Goal: Task Accomplishment & Management: Use online tool/utility

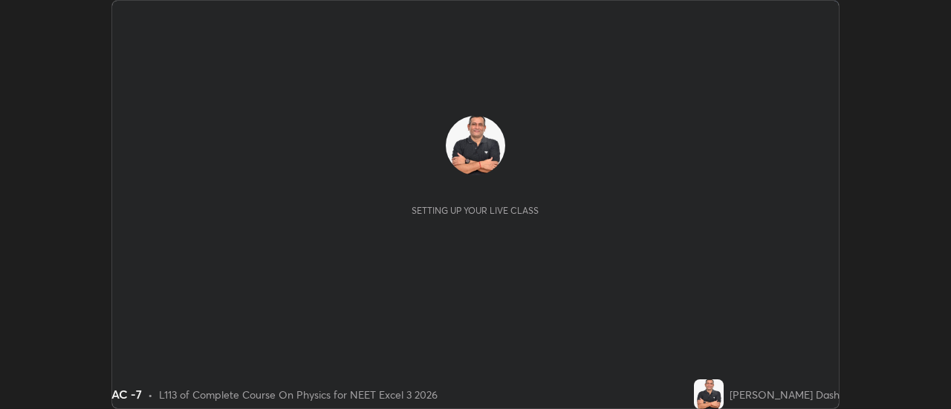
scroll to position [409, 950]
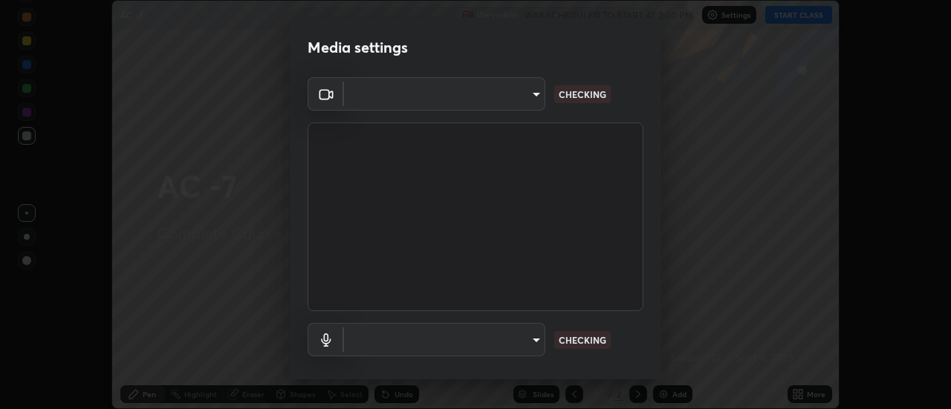
type input "cf8053163bb2f7d6ecf3d6bd7b4235d237b850a42bc303a0614f26eb784a67d0"
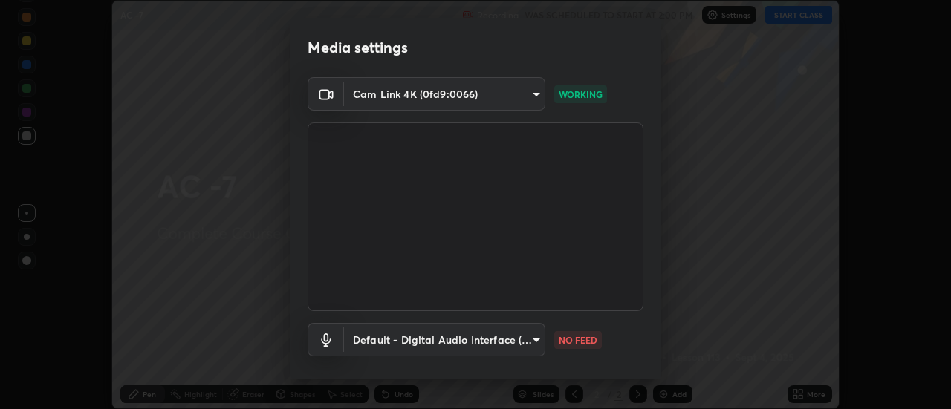
click at [535, 340] on body "Erase all AC -7 Recording WAS SCHEDULED TO START AT 2:00 PM Settings START CLAS…" at bounding box center [475, 204] width 951 height 409
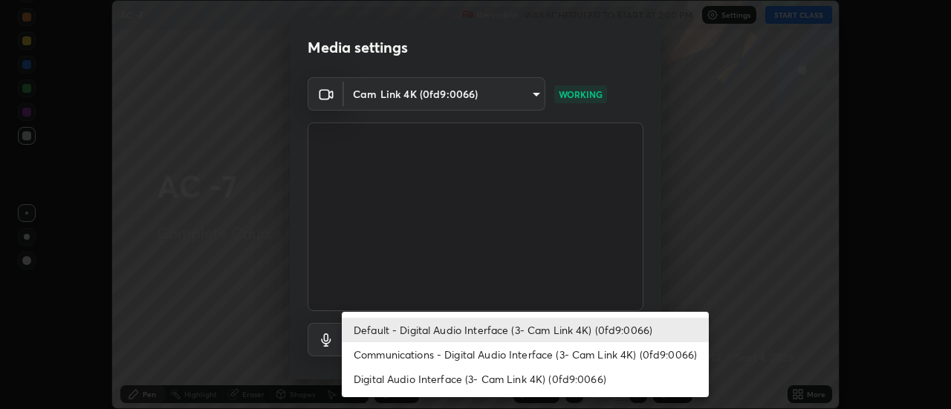
click at [537, 359] on li "Communications - Digital Audio Interface (3- Cam Link 4K) (0fd9:0066)" at bounding box center [525, 355] width 367 height 25
type input "communications"
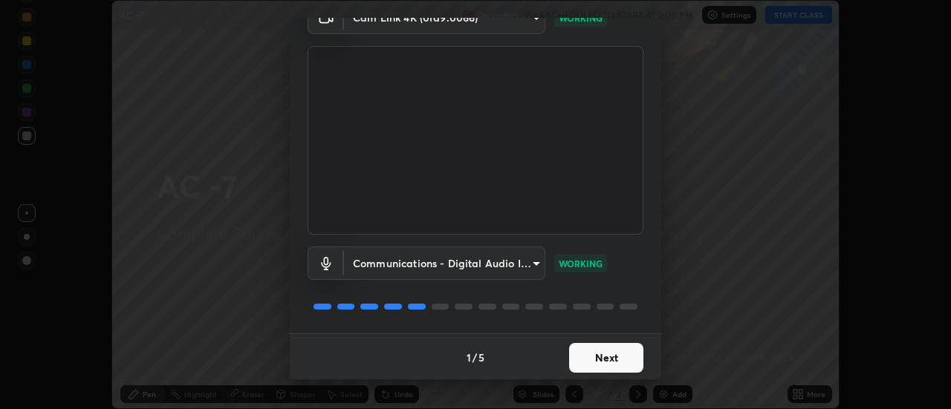
scroll to position [78, 0]
click at [621, 362] on button "Next" at bounding box center [606, 357] width 74 height 30
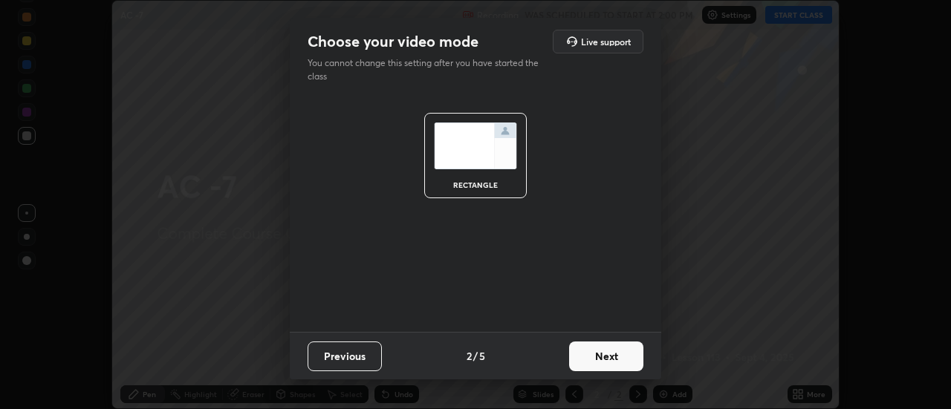
click at [624, 354] on button "Next" at bounding box center [606, 357] width 74 height 30
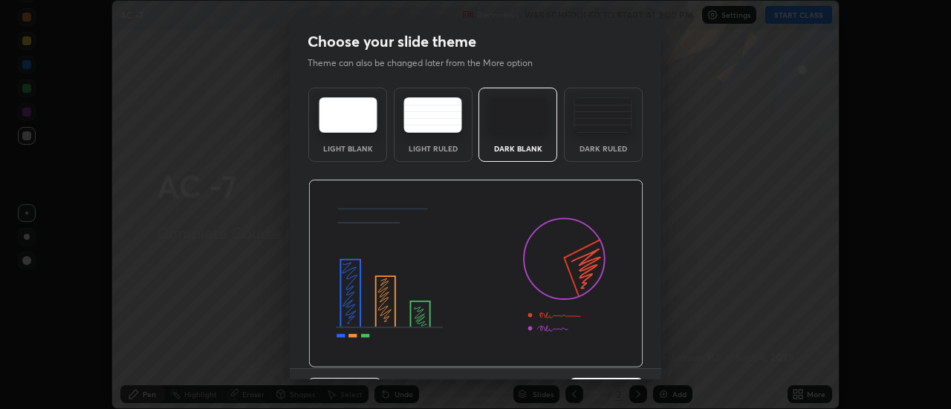
scroll to position [36, 0]
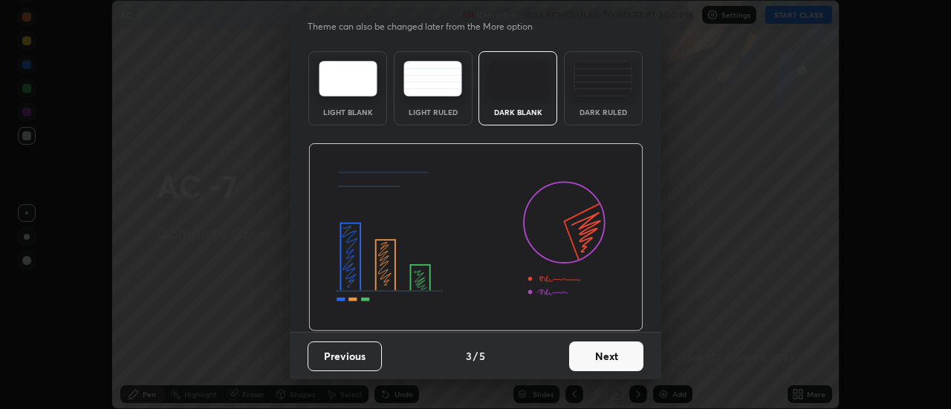
click at [606, 360] on button "Next" at bounding box center [606, 357] width 74 height 30
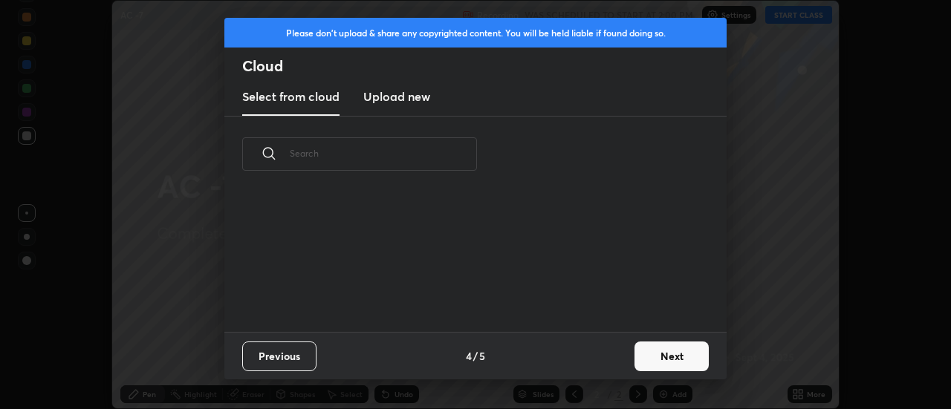
scroll to position [0, 0]
click at [651, 359] on button "Next" at bounding box center [672, 357] width 74 height 30
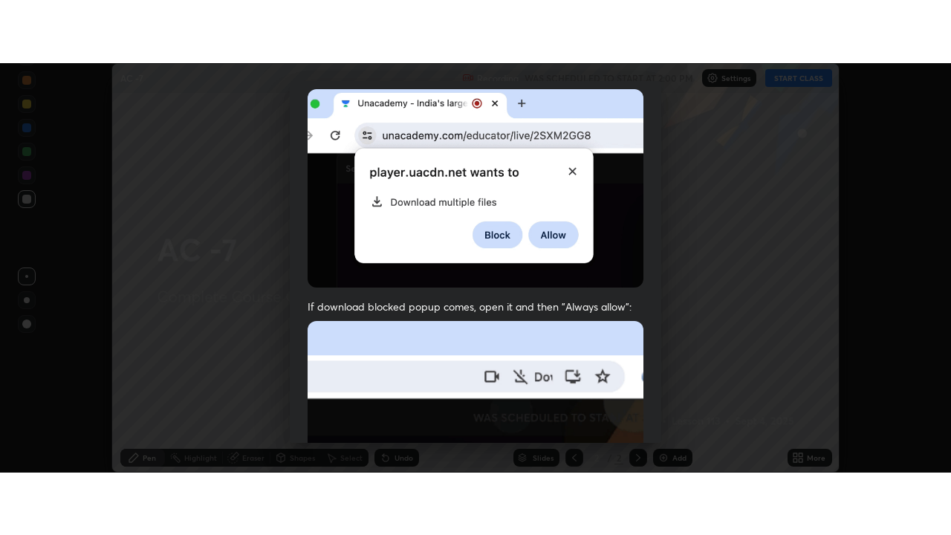
scroll to position [381, 0]
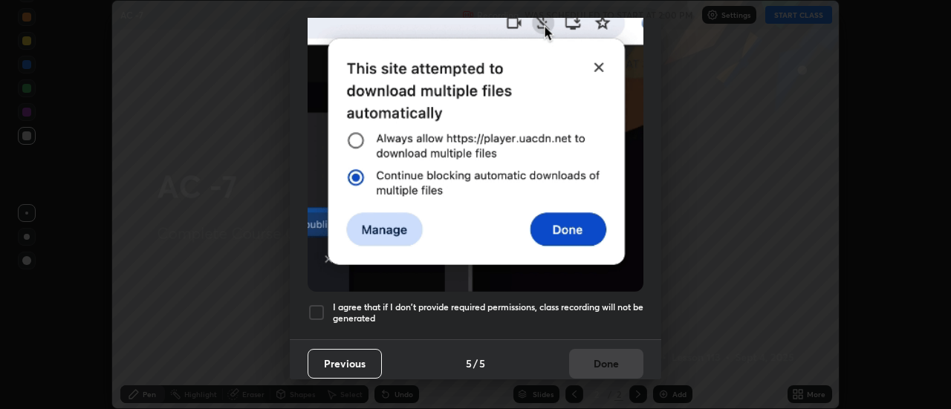
click at [323, 304] on div at bounding box center [317, 313] width 18 height 18
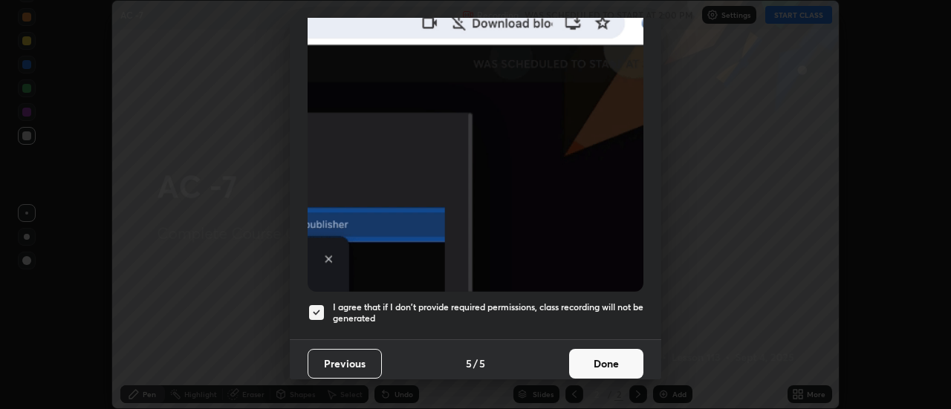
click at [586, 357] on button "Done" at bounding box center [606, 364] width 74 height 30
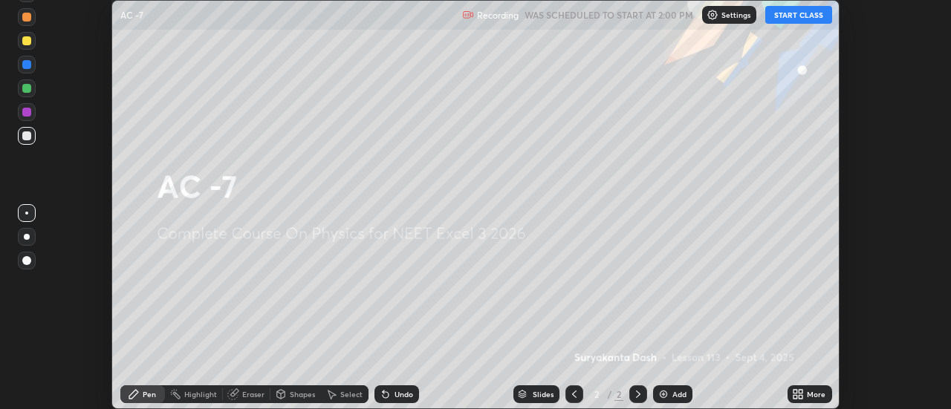
click at [662, 389] on img at bounding box center [664, 395] width 12 height 12
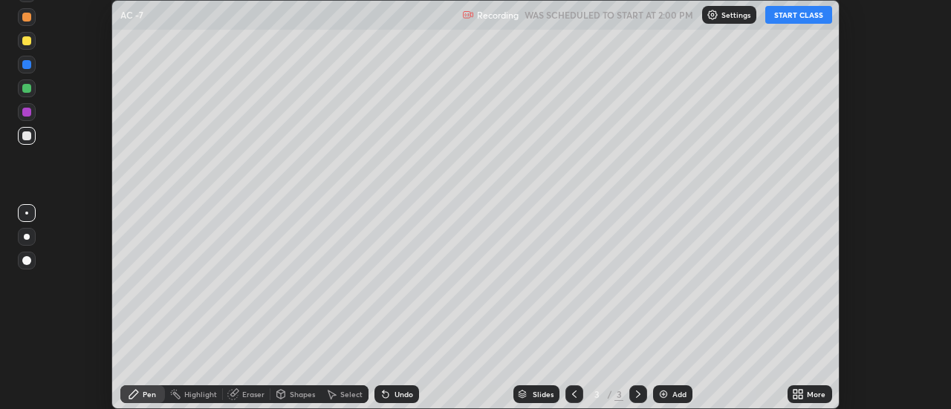
click at [796, 392] on icon at bounding box center [796, 392] width 4 height 4
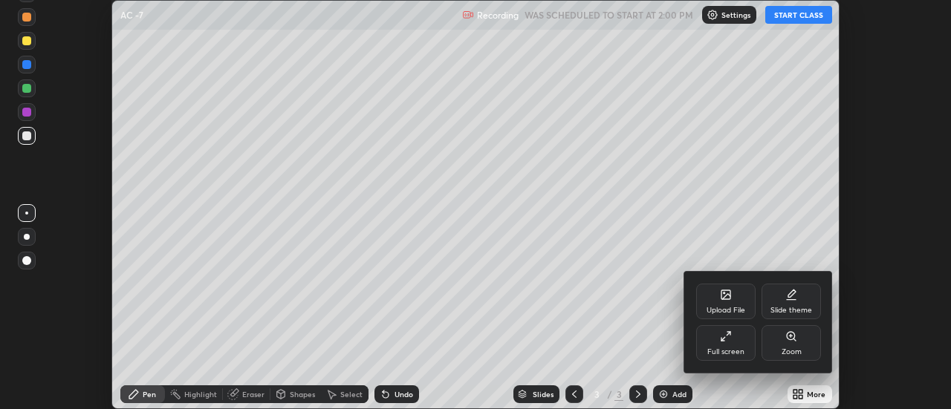
click at [719, 349] on div "Full screen" at bounding box center [725, 351] width 37 height 7
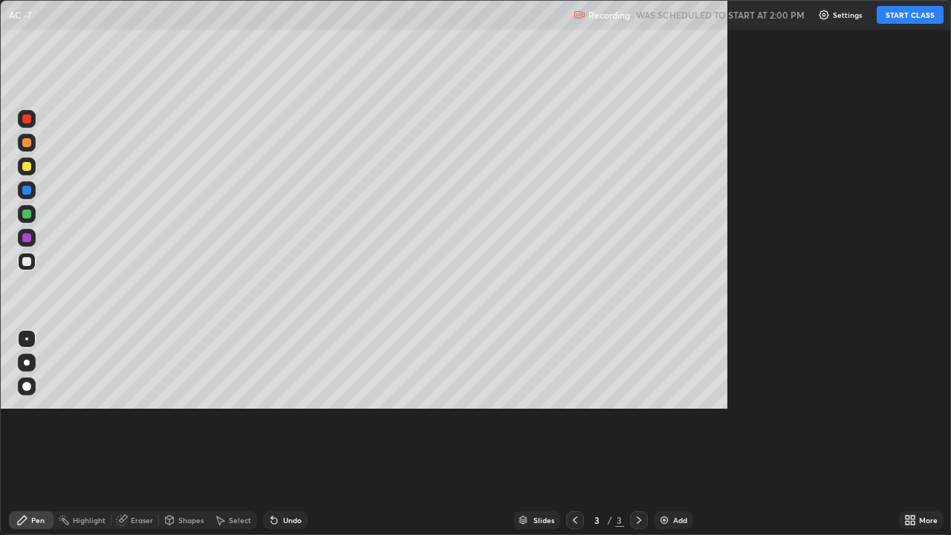
scroll to position [535, 951]
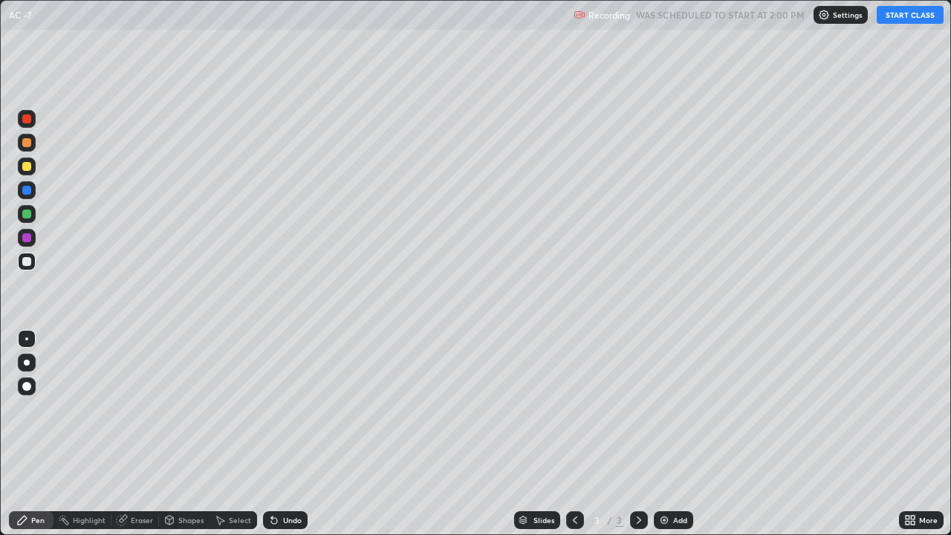
click at [28, 213] on div at bounding box center [26, 214] width 9 height 9
click at [894, 17] on button "START CLASS" at bounding box center [910, 15] width 67 height 18
click at [28, 239] on div at bounding box center [26, 237] width 9 height 9
click at [30, 213] on div at bounding box center [26, 214] width 9 height 9
click at [34, 236] on div at bounding box center [27, 238] width 18 height 18
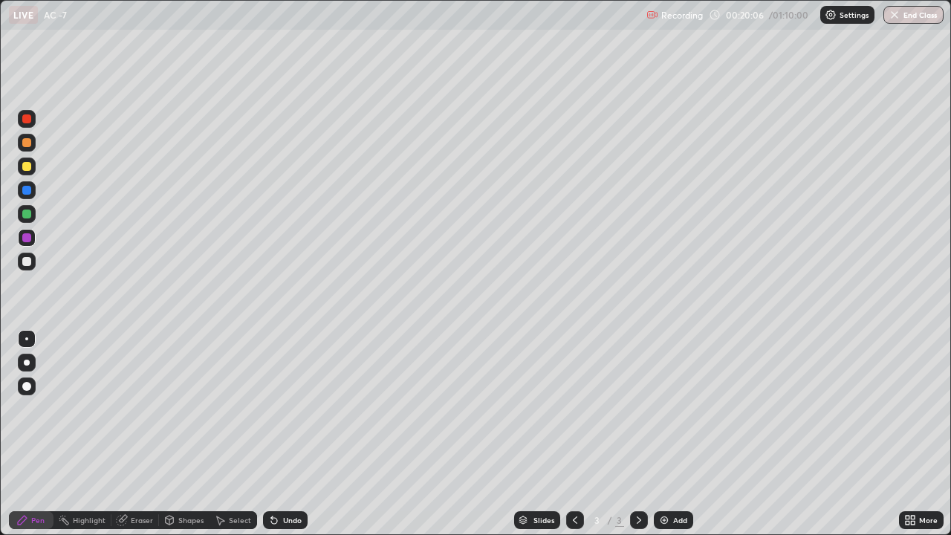
click at [675, 409] on div "Add" at bounding box center [673, 520] width 39 height 18
click at [27, 166] on div at bounding box center [26, 166] width 9 height 9
click at [30, 215] on div at bounding box center [26, 214] width 9 height 9
click at [29, 164] on div at bounding box center [26, 166] width 9 height 9
click at [30, 213] on div at bounding box center [26, 214] width 9 height 9
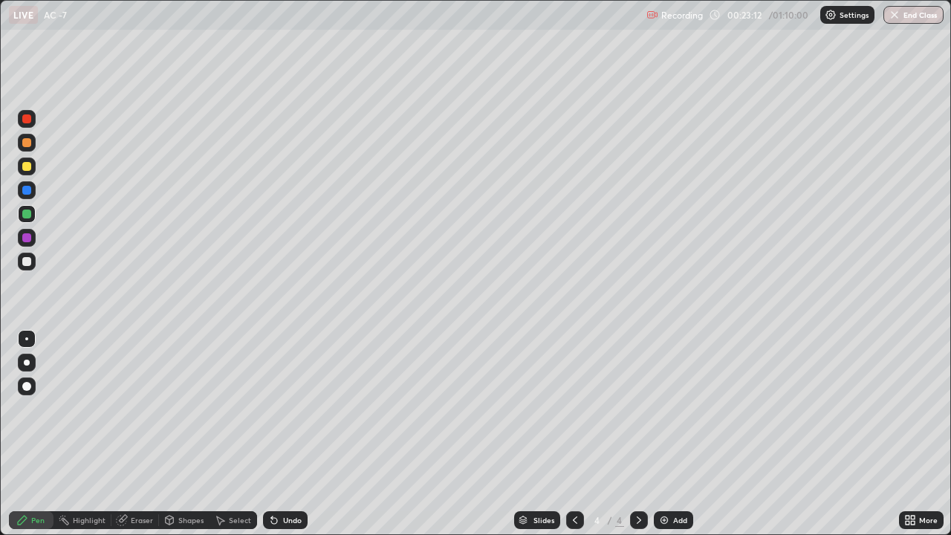
click at [276, 409] on icon at bounding box center [274, 520] width 12 height 12
click at [30, 168] on div at bounding box center [26, 166] width 9 height 9
click at [290, 409] on div "Undo" at bounding box center [292, 519] width 19 height 7
click at [290, 409] on div "Undo" at bounding box center [285, 520] width 45 height 18
click at [283, 409] on div "Undo" at bounding box center [292, 519] width 19 height 7
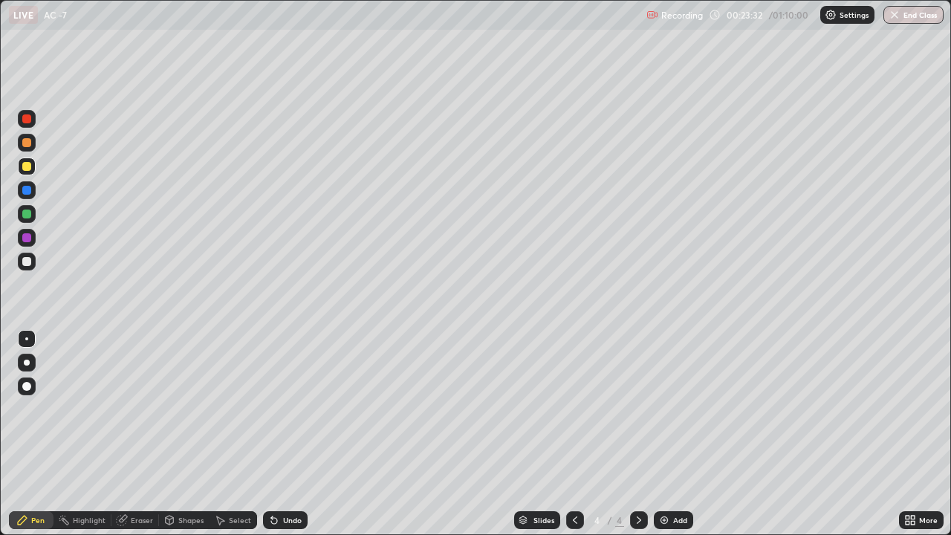
click at [30, 213] on div at bounding box center [26, 214] width 9 height 9
click at [280, 409] on div "Undo" at bounding box center [285, 520] width 45 height 18
click at [281, 409] on div "Undo" at bounding box center [285, 520] width 45 height 18
click at [27, 169] on div at bounding box center [26, 166] width 9 height 9
click at [29, 211] on div at bounding box center [26, 214] width 9 height 9
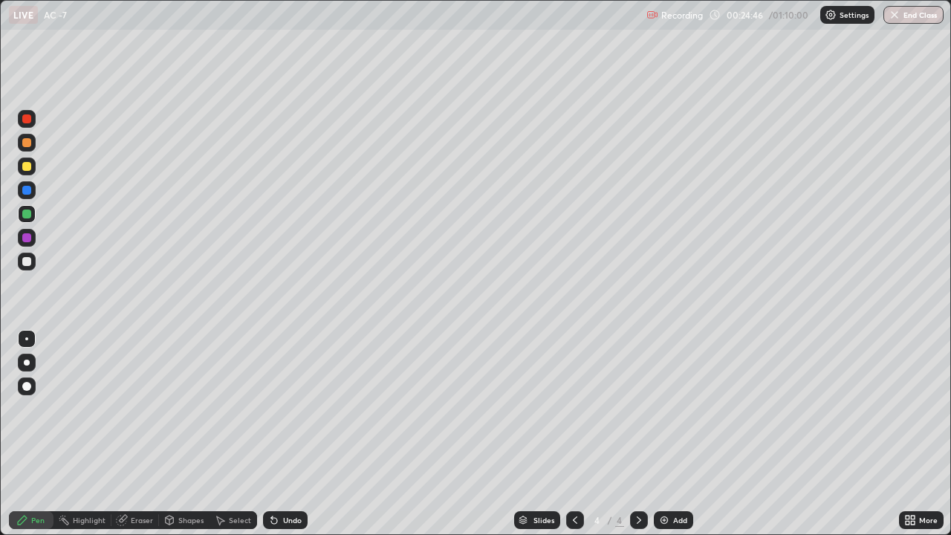
click at [24, 164] on div at bounding box center [26, 166] width 9 height 9
click at [25, 213] on div at bounding box center [26, 214] width 9 height 9
click at [292, 409] on div "Undo" at bounding box center [292, 519] width 19 height 7
click at [29, 168] on div at bounding box center [26, 166] width 9 height 9
click at [27, 216] on div at bounding box center [26, 214] width 9 height 9
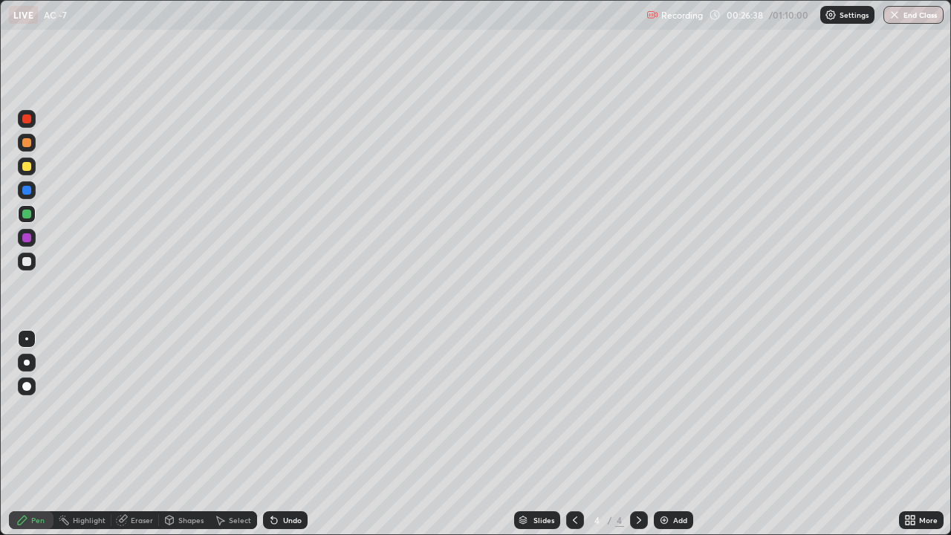
click at [282, 409] on div "Undo" at bounding box center [285, 520] width 45 height 18
click at [279, 409] on div "Undo" at bounding box center [285, 520] width 45 height 18
click at [27, 166] on div at bounding box center [26, 166] width 9 height 9
click at [278, 409] on icon at bounding box center [274, 520] width 12 height 12
click at [277, 409] on icon at bounding box center [274, 520] width 12 height 12
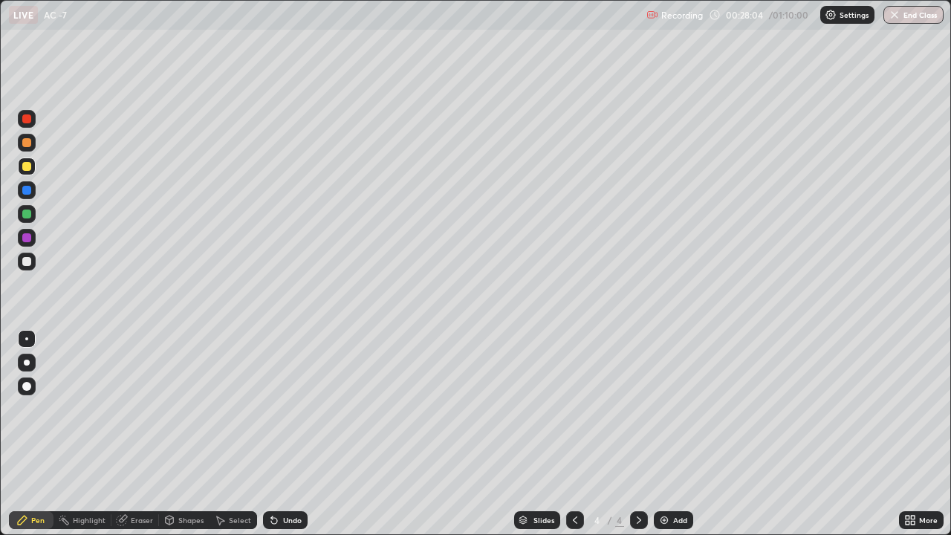
click at [276, 409] on icon at bounding box center [274, 520] width 12 height 12
click at [272, 409] on icon at bounding box center [274, 521] width 6 height 6
click at [27, 213] on div at bounding box center [26, 214] width 9 height 9
click at [28, 168] on div at bounding box center [26, 166] width 9 height 9
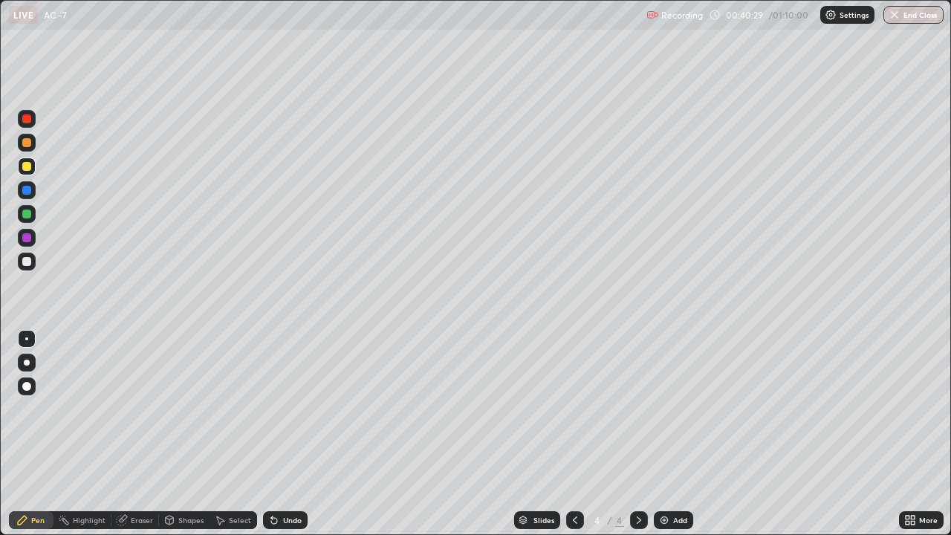
click at [236, 409] on div "Select" at bounding box center [234, 520] width 48 height 18
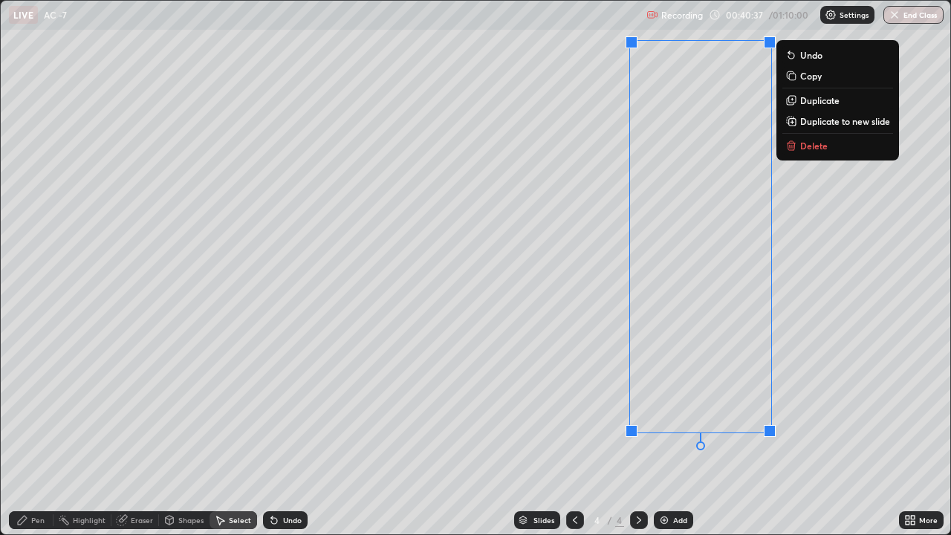
click at [837, 271] on div "0 ° Undo Copy Duplicate Duplicate to new slide Delete" at bounding box center [476, 267] width 950 height 533
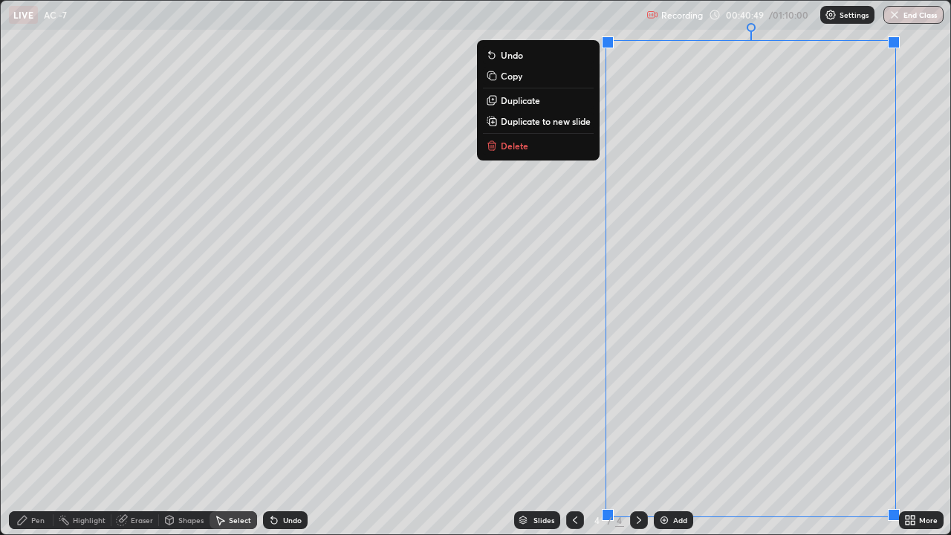
click at [517, 80] on p "Copy" at bounding box center [512, 76] width 22 height 12
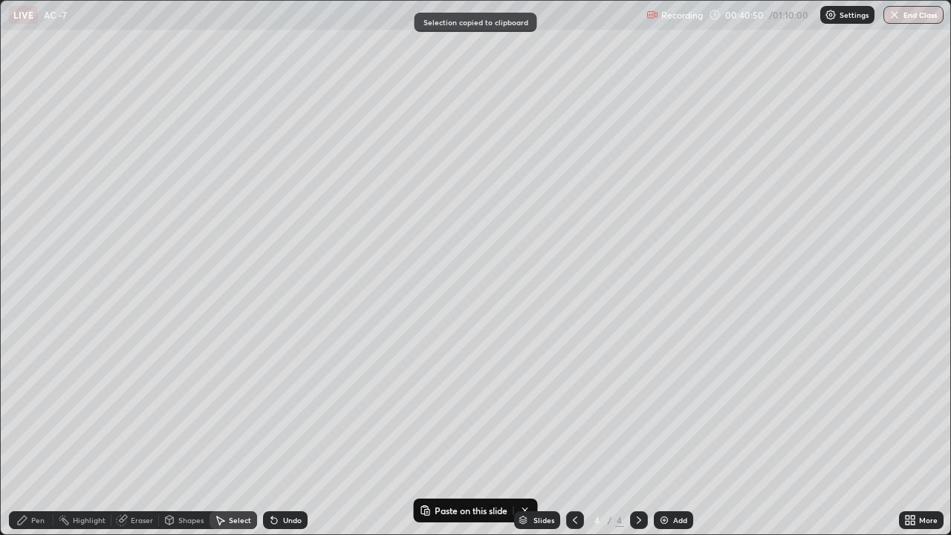
click at [666, 409] on img at bounding box center [664, 520] width 12 height 12
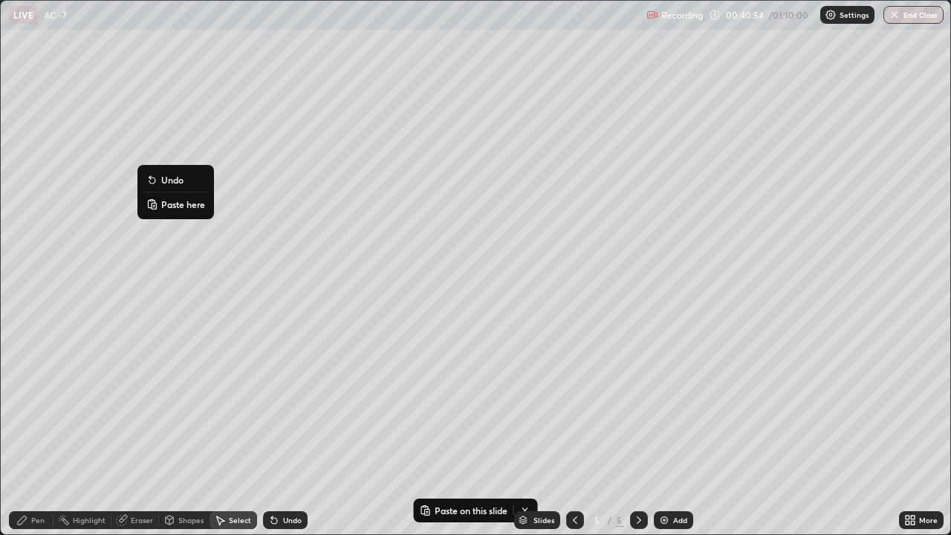
click at [178, 207] on p "Paste here" at bounding box center [183, 204] width 44 height 12
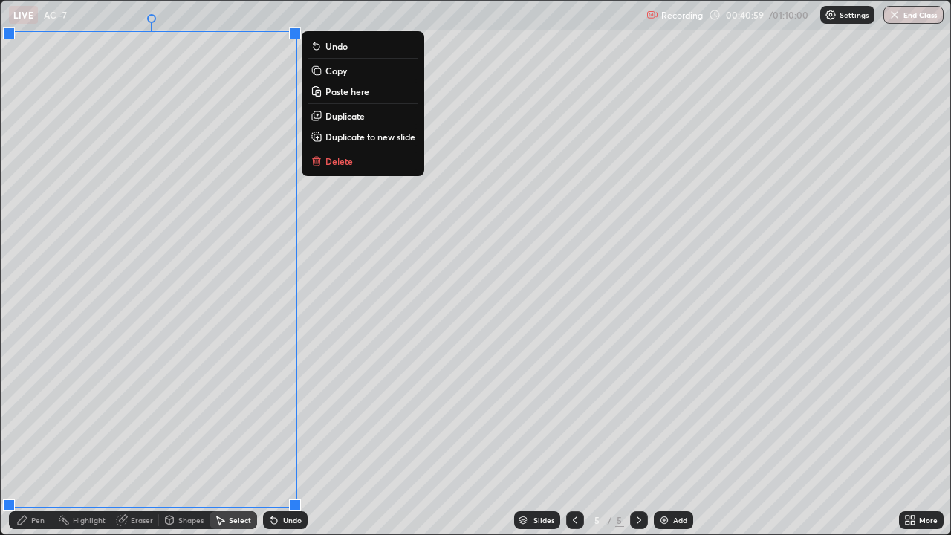
click at [342, 409] on div "0 ° Undo Copy Paste here Duplicate Duplicate to new slide Delete" at bounding box center [476, 267] width 950 height 533
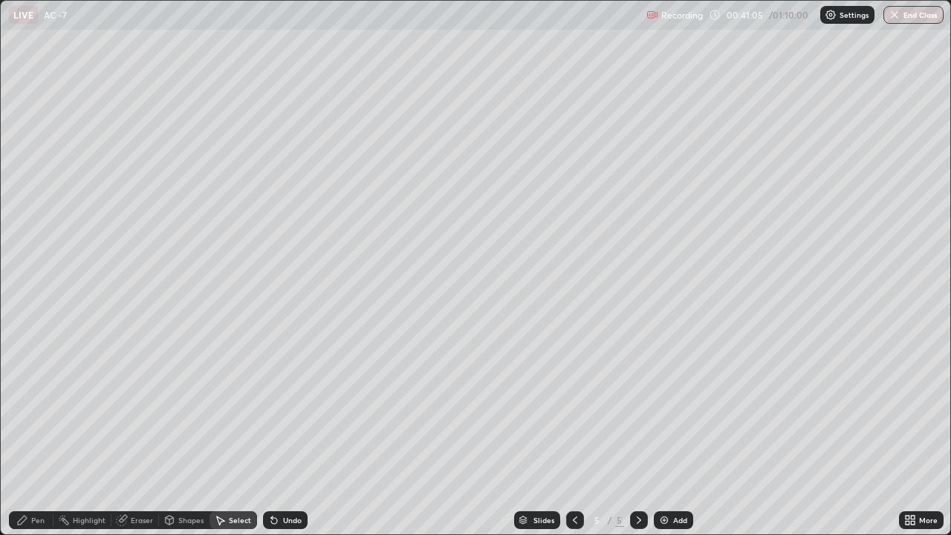
click at [128, 409] on div "Eraser" at bounding box center [135, 520] width 48 height 18
click at [134, 409] on div "Eraser" at bounding box center [142, 519] width 22 height 7
click at [40, 409] on div "Erase all" at bounding box center [27, 268] width 36 height 476
click at [279, 409] on div "Undo" at bounding box center [285, 520] width 45 height 18
click at [287, 409] on div "Undo" at bounding box center [292, 519] width 19 height 7
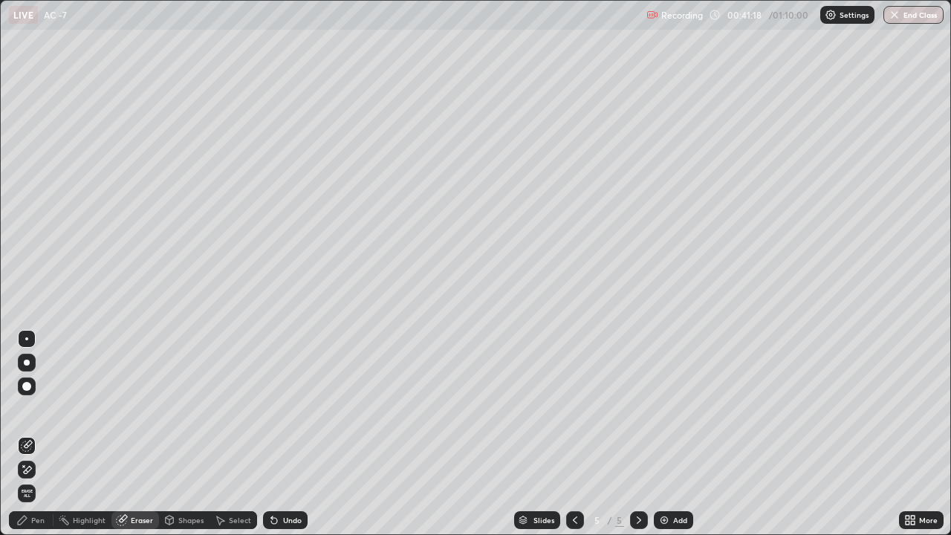
click at [236, 409] on div "Select" at bounding box center [240, 519] width 22 height 7
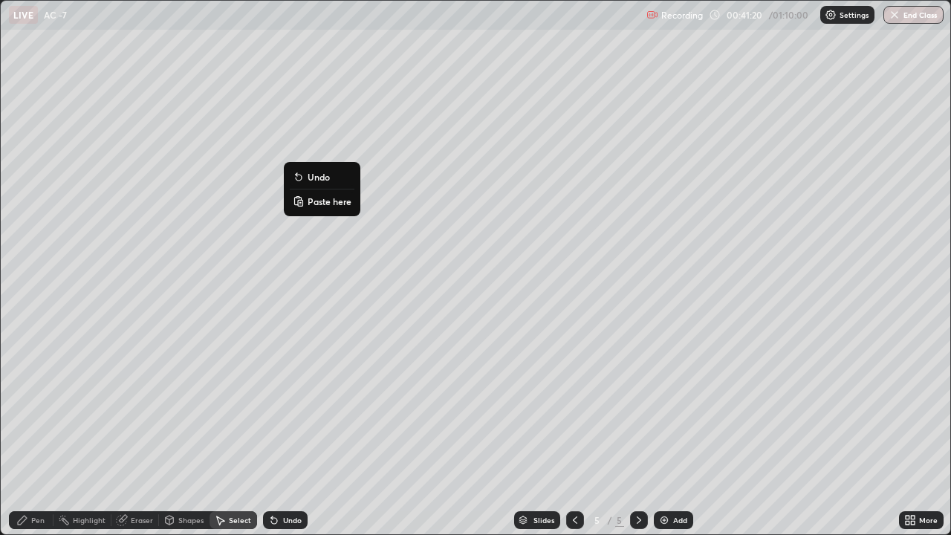
click at [315, 206] on p "Paste here" at bounding box center [330, 201] width 44 height 12
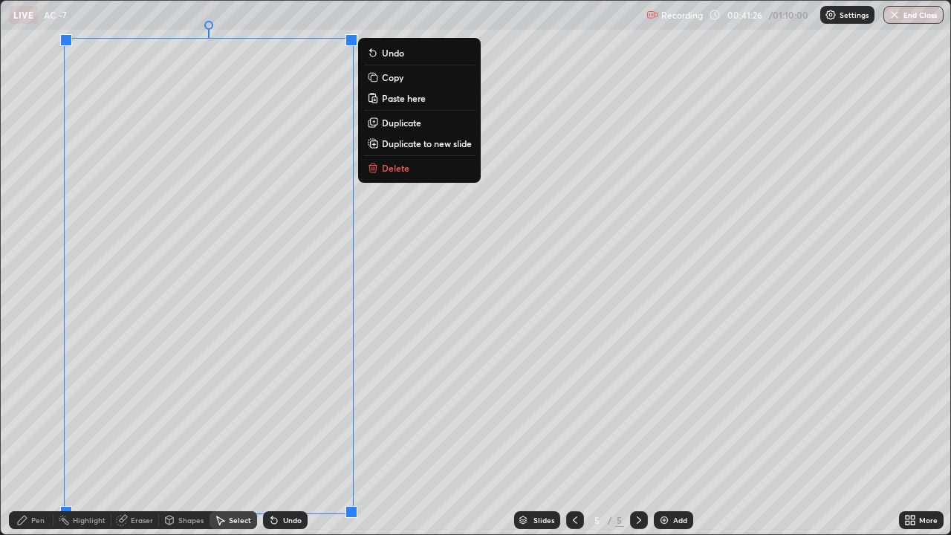
click at [424, 277] on div "0 ° Undo Copy Paste here Duplicate Duplicate to new slide Delete" at bounding box center [476, 267] width 950 height 533
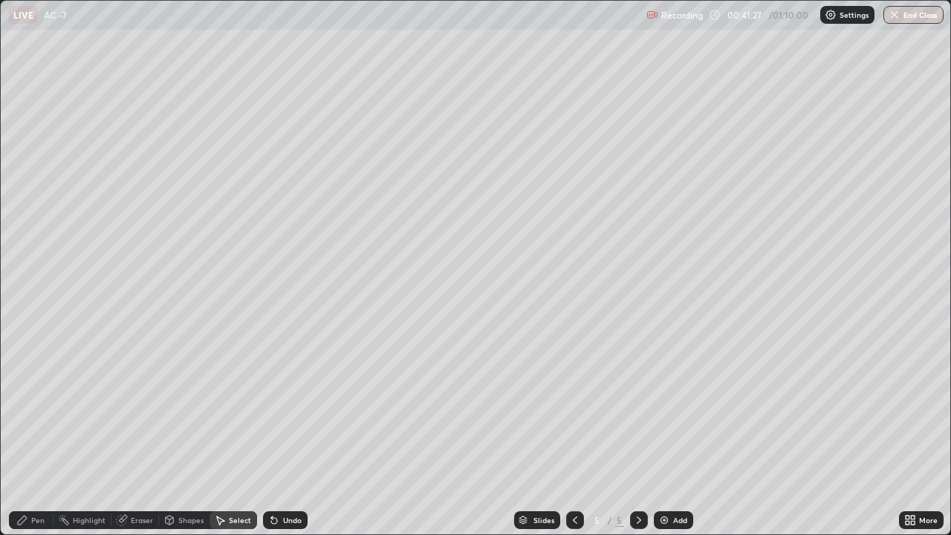
click at [135, 409] on div "Eraser" at bounding box center [142, 519] width 22 height 7
click at [37, 409] on div "Pen" at bounding box center [37, 519] width 13 height 7
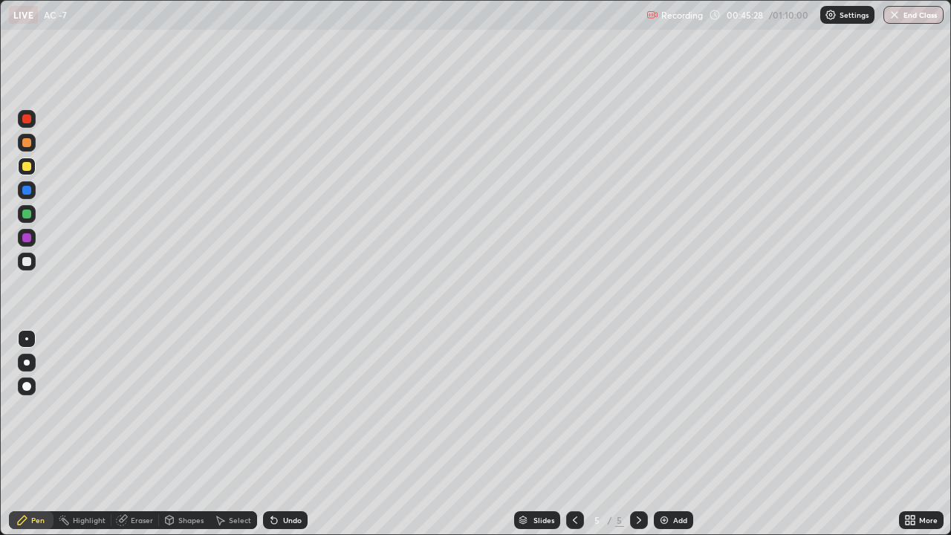
click at [27, 214] on div at bounding box center [26, 214] width 9 height 9
click at [33, 236] on div at bounding box center [27, 238] width 18 height 18
click at [296, 409] on div "Undo" at bounding box center [292, 519] width 19 height 7
click at [290, 409] on div "Undo" at bounding box center [285, 520] width 45 height 18
click at [32, 215] on div at bounding box center [27, 214] width 18 height 18
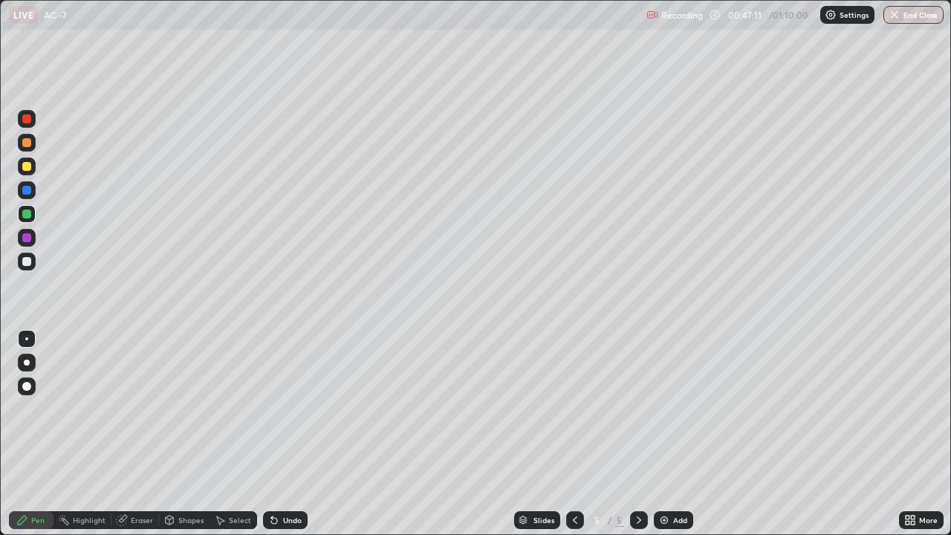
click at [33, 191] on div at bounding box center [27, 190] width 18 height 18
click at [25, 120] on div at bounding box center [26, 118] width 9 height 9
click at [236, 409] on div "Select" at bounding box center [240, 519] width 22 height 7
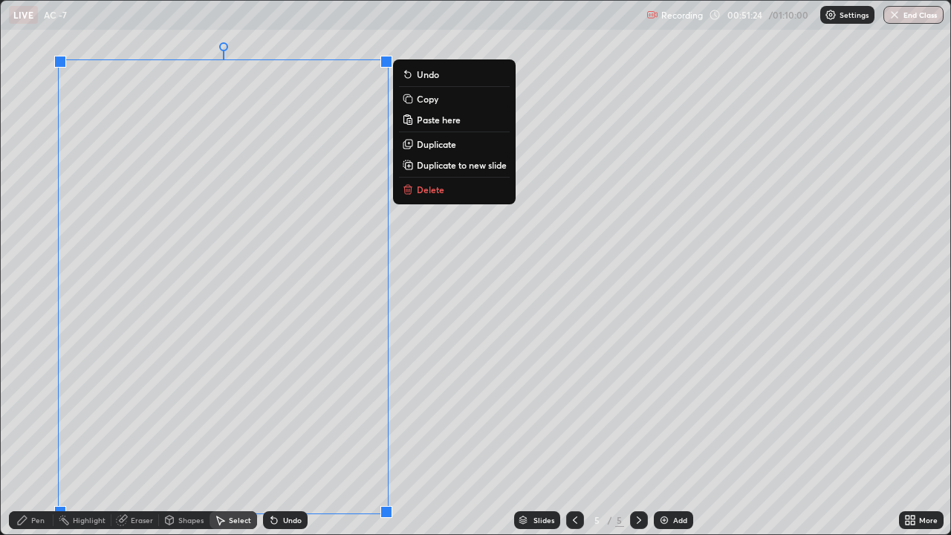
click at [283, 397] on div "0 ° Undo Copy Paste here Duplicate Duplicate to new slide Delete" at bounding box center [476, 267] width 950 height 533
click at [33, 120] on div "Erase all" at bounding box center [27, 268] width 36 height 476
click at [96, 37] on div "0 ° Undo Copy Paste here Duplicate Duplicate to new slide Delete" at bounding box center [476, 267] width 950 height 533
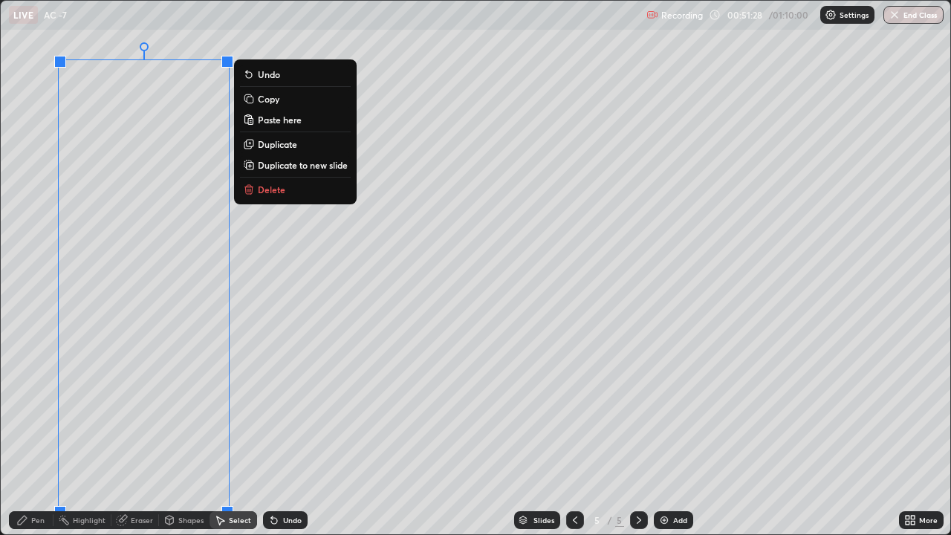
click at [267, 189] on p "Delete" at bounding box center [271, 190] width 27 height 12
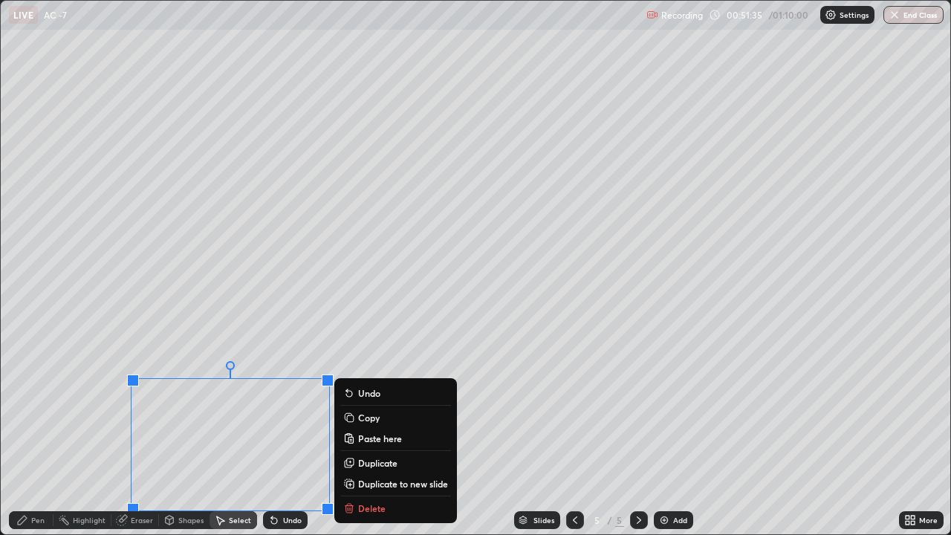
click at [364, 409] on div "Slides 5 / 5 Add" at bounding box center [603, 520] width 591 height 30
click at [366, 409] on div "Slides 5 / 5 Add" at bounding box center [603, 520] width 591 height 30
click at [166, 341] on div "0 ° Undo Copy Paste here Duplicate Duplicate to new slide Delete" at bounding box center [476, 267] width 950 height 533
click at [363, 409] on div "Slides 5 / 5 Add" at bounding box center [603, 520] width 591 height 30
click at [149, 362] on div "0 ° Undo Copy Paste here Duplicate Duplicate to new slide Delete" at bounding box center [476, 267] width 950 height 533
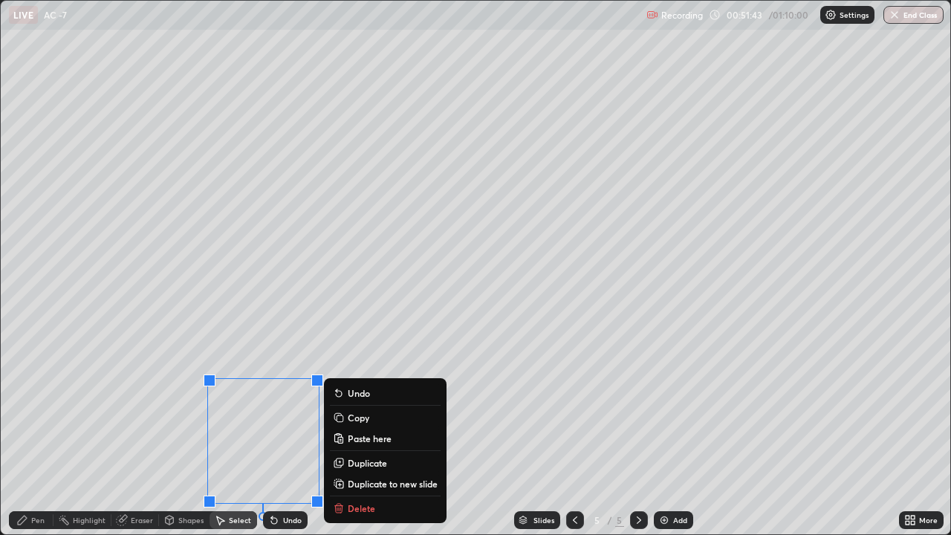
click at [350, 409] on p "Delete" at bounding box center [361, 508] width 27 height 12
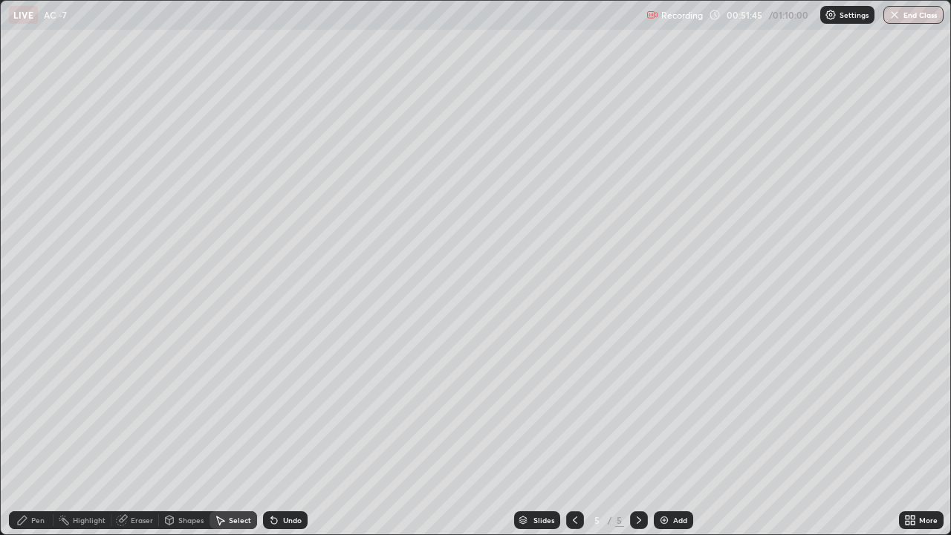
click at [149, 409] on div "Eraser" at bounding box center [142, 519] width 22 height 7
click at [44, 409] on div "Pen" at bounding box center [37, 519] width 13 height 7
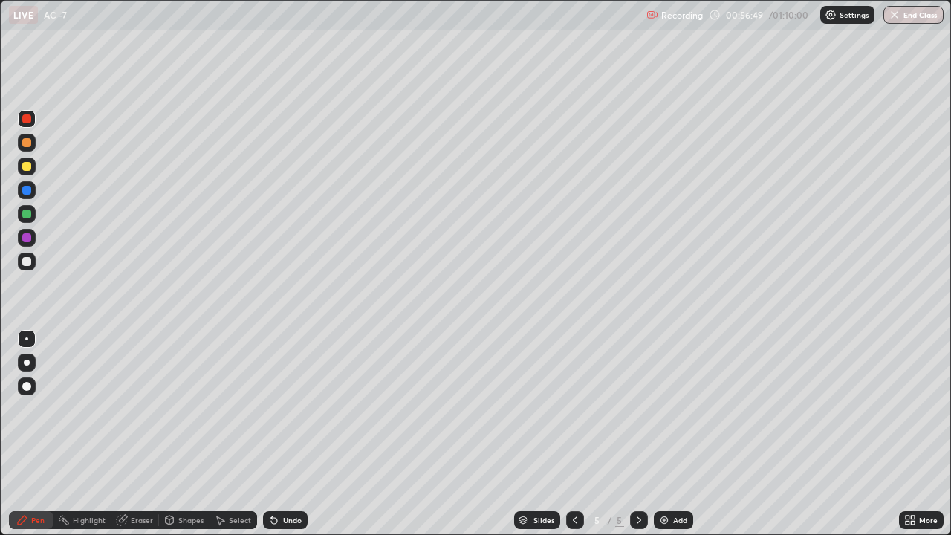
click at [661, 409] on img at bounding box center [664, 520] width 12 height 12
click at [34, 163] on div at bounding box center [27, 167] width 18 height 18
click at [296, 409] on div "Undo" at bounding box center [285, 520] width 45 height 18
click at [293, 409] on div "Undo" at bounding box center [292, 519] width 19 height 7
click at [288, 409] on div "Undo" at bounding box center [285, 520] width 45 height 18
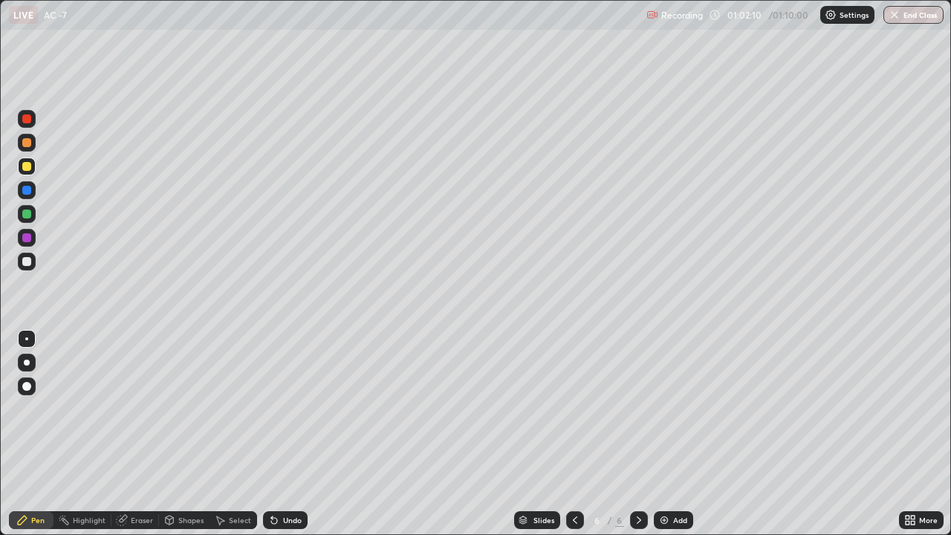
click at [279, 409] on div "Undo" at bounding box center [285, 520] width 45 height 18
click at [574, 409] on icon at bounding box center [575, 520] width 12 height 12
click at [640, 409] on div at bounding box center [639, 520] width 18 height 18
click at [574, 409] on icon at bounding box center [575, 520] width 12 height 12
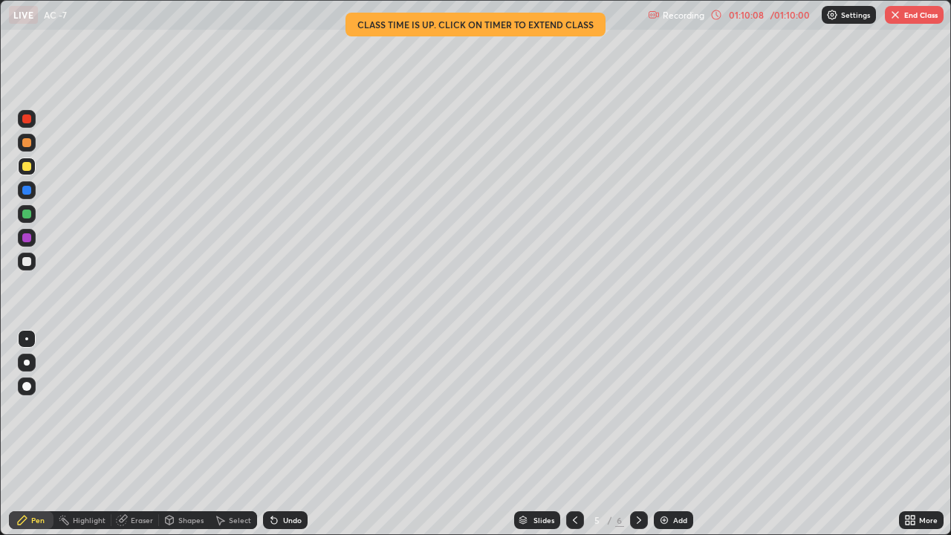
click at [919, 19] on button "End Class" at bounding box center [914, 15] width 59 height 18
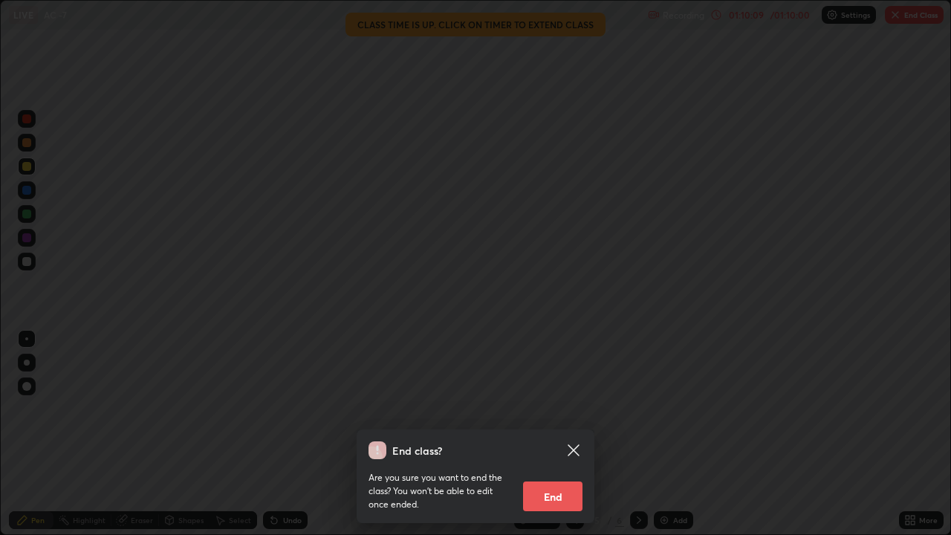
click at [555, 409] on button "End" at bounding box center [552, 496] width 59 height 30
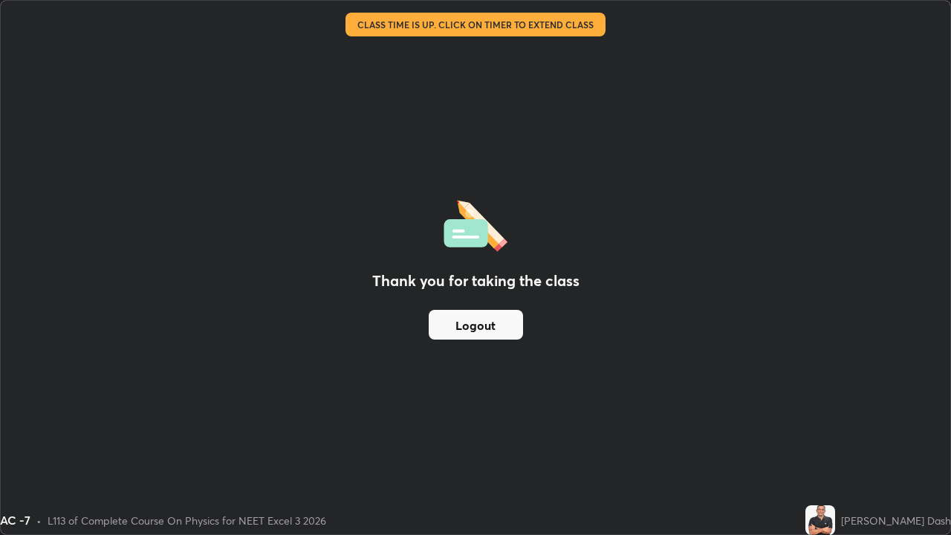
click at [503, 322] on button "Logout" at bounding box center [476, 325] width 94 height 30
click at [500, 321] on button "Logout" at bounding box center [476, 325] width 94 height 30
click at [498, 325] on button "Logout" at bounding box center [476, 325] width 94 height 30
click at [496, 325] on button "Logout" at bounding box center [476, 325] width 94 height 30
